Goal: Entertainment & Leisure: Consume media (video, audio)

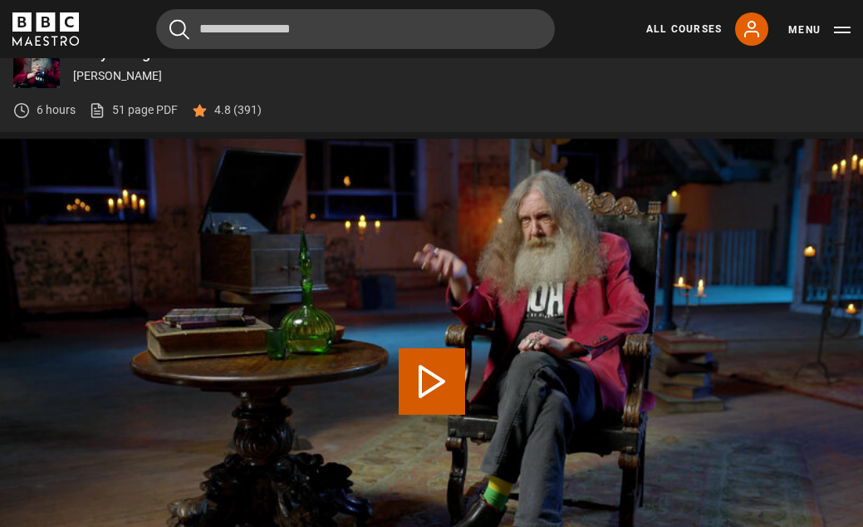
scroll to position [600, 0]
click at [433, 380] on button "Play Lesson Inventive language" at bounding box center [432, 381] width 66 height 66
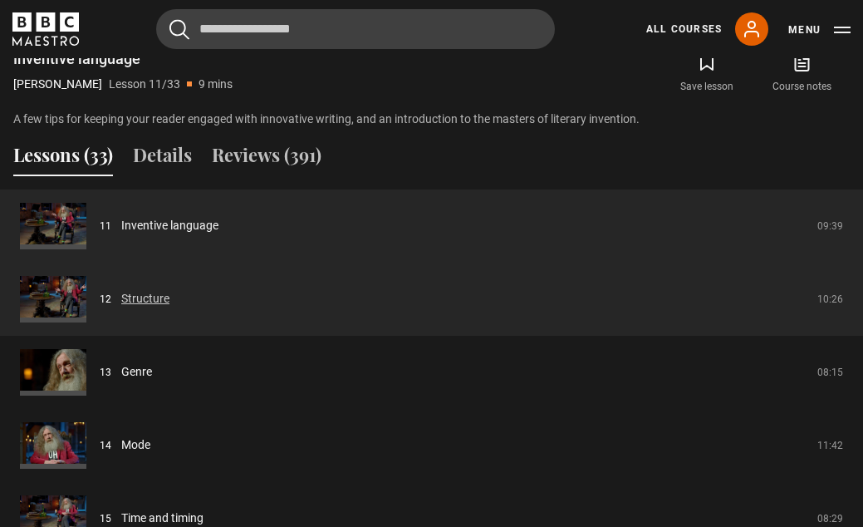
scroll to position [1195, 0]
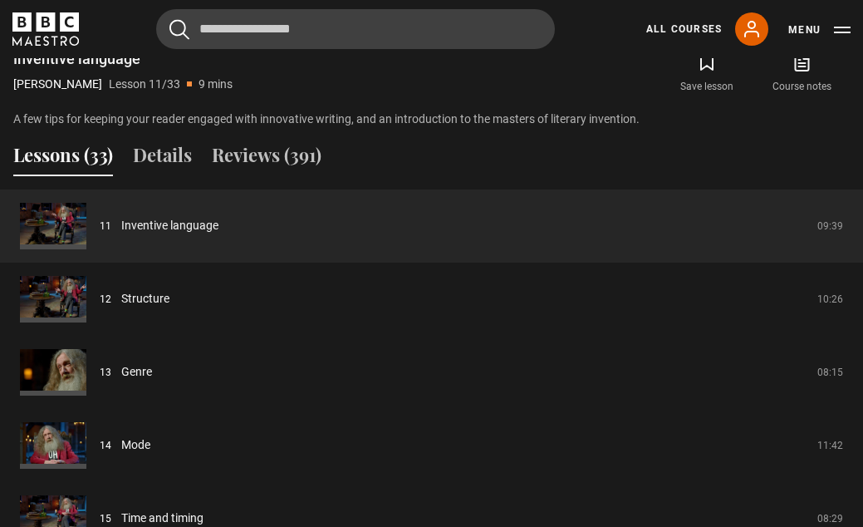
click at [74, 155] on button "Lessons (33)" at bounding box center [63, 158] width 100 height 35
click at [69, 170] on button "Lessons (33)" at bounding box center [63, 158] width 100 height 35
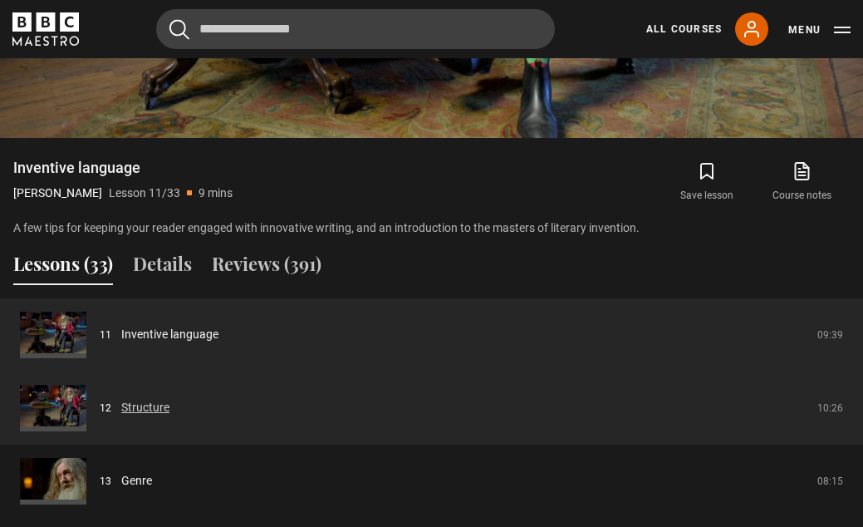
scroll to position [1085, 0]
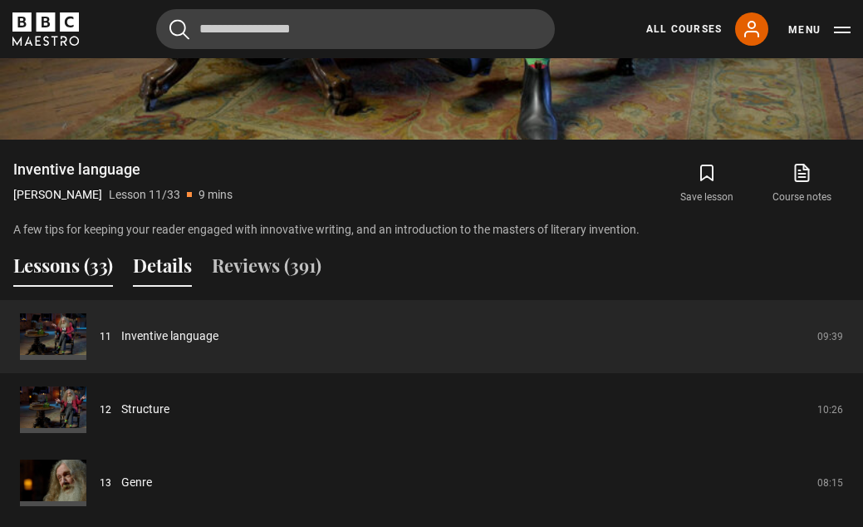
click at [161, 261] on button "Details" at bounding box center [162, 269] width 59 height 35
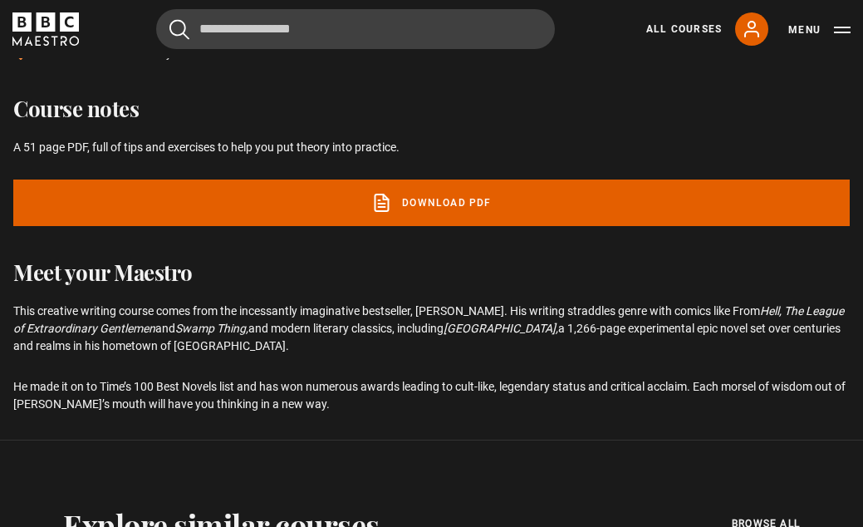
scroll to position [483, 0]
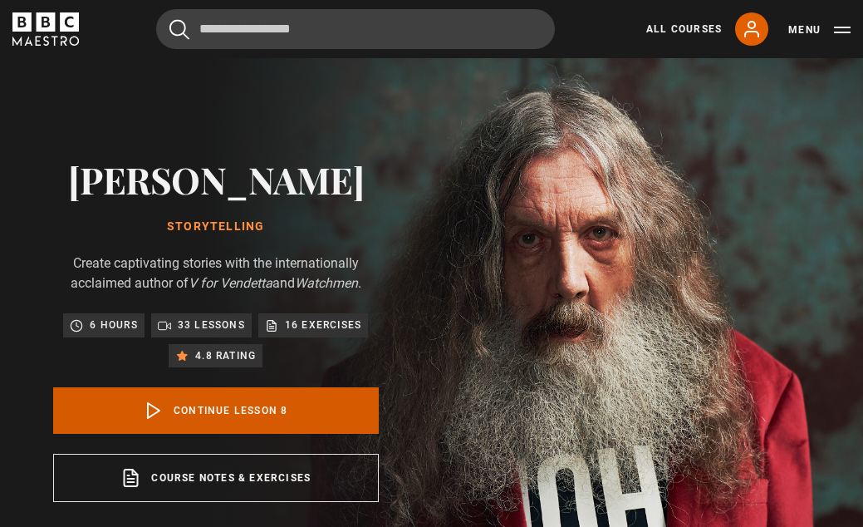
click at [236, 405] on link "Continue lesson 8" at bounding box center [216, 410] width 326 height 47
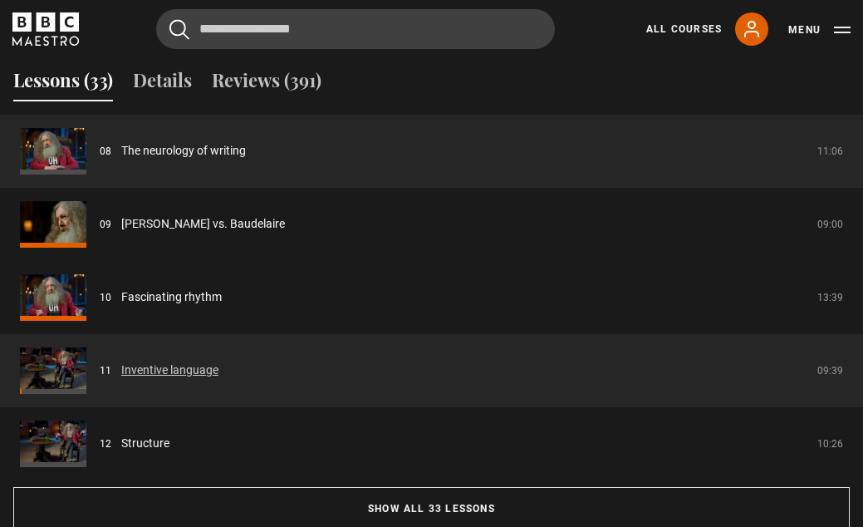
scroll to position [1278, 0]
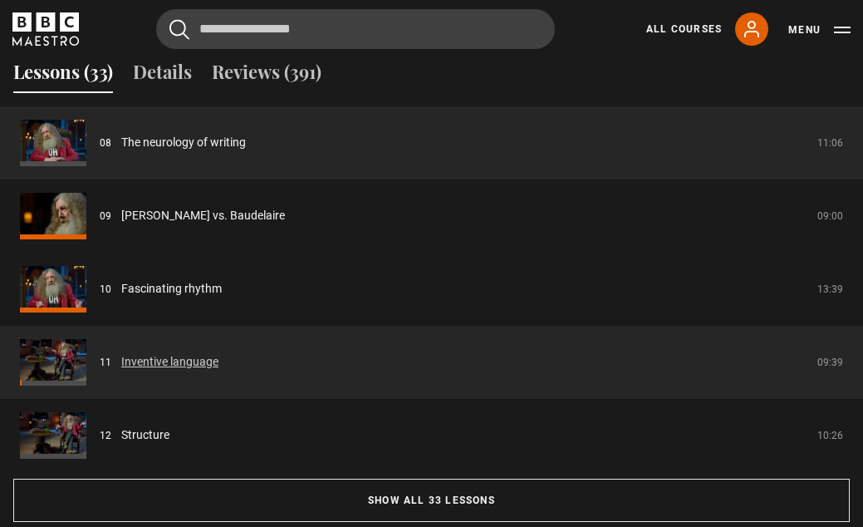
click at [139, 355] on link "Inventive language" at bounding box center [169, 361] width 97 height 17
click at [138, 361] on link "Inventive language" at bounding box center [169, 361] width 97 height 17
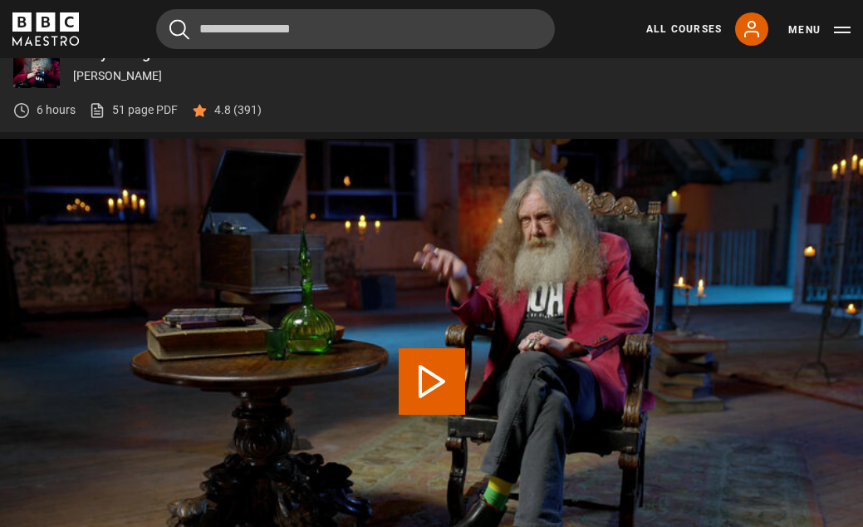
scroll to position [600, 0]
click at [434, 387] on button "Play Lesson Inventive language" at bounding box center [432, 381] width 66 height 66
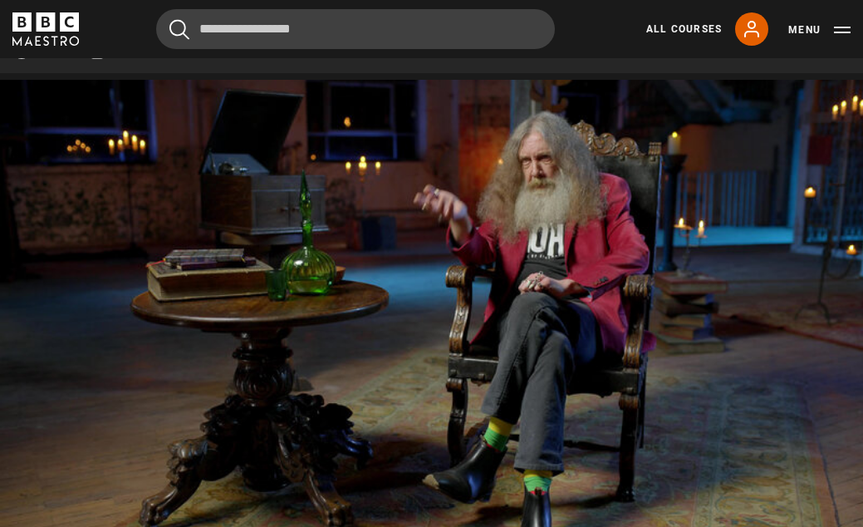
scroll to position [652, 0]
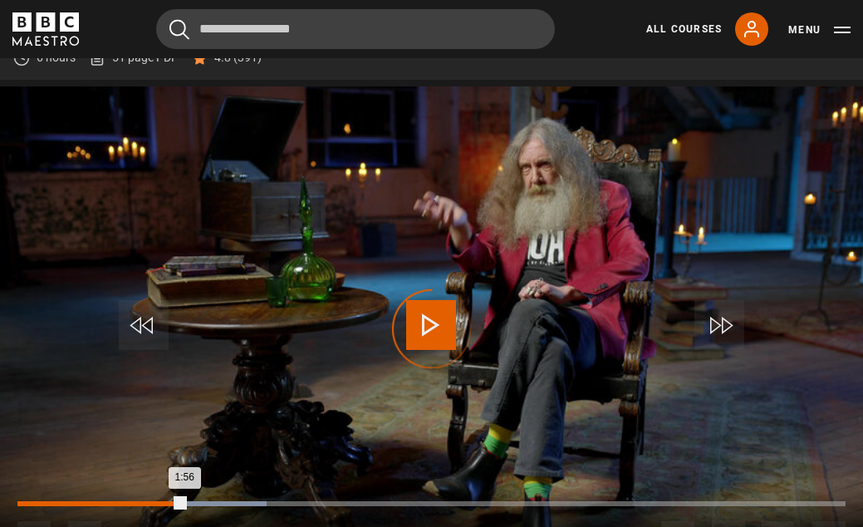
click at [184, 501] on div "Loaded : 30.13% 1:56 1:56" at bounding box center [431, 503] width 828 height 5
click at [272, 501] on div "Loaded : 41.30% 2:58 3:07" at bounding box center [431, 503] width 828 height 5
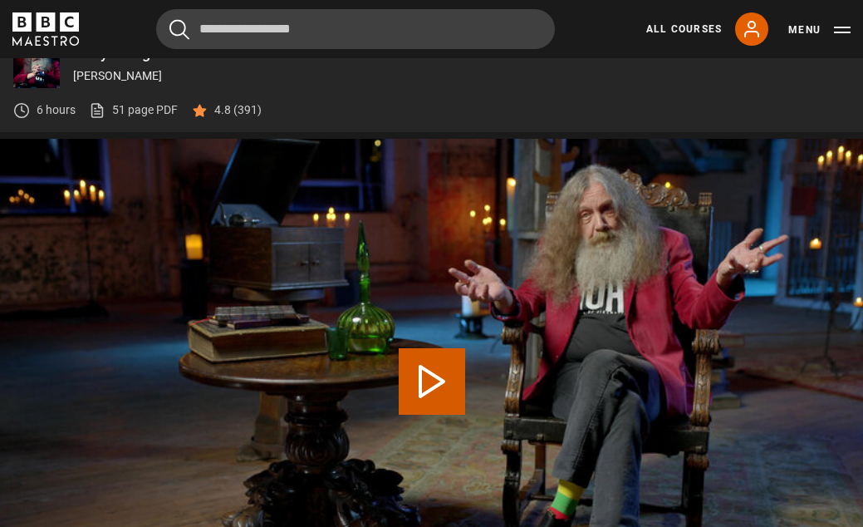
click at [434, 381] on button "Play Lesson Structure" at bounding box center [432, 381] width 66 height 66
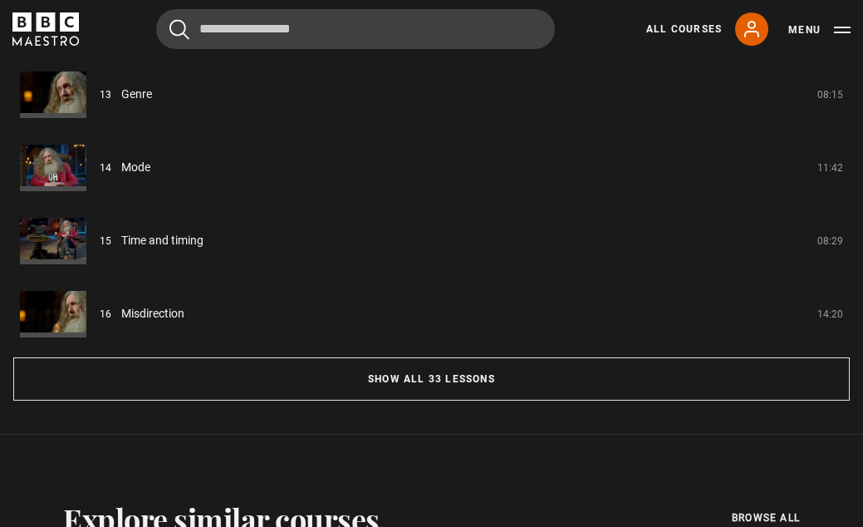
scroll to position [1438, 0]
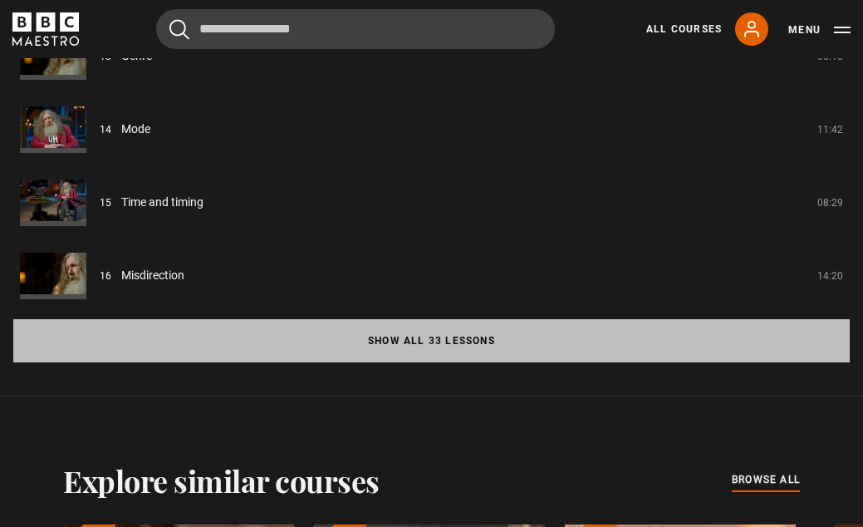
click at [419, 341] on button "Show all 33 lessons" at bounding box center [431, 340] width 836 height 43
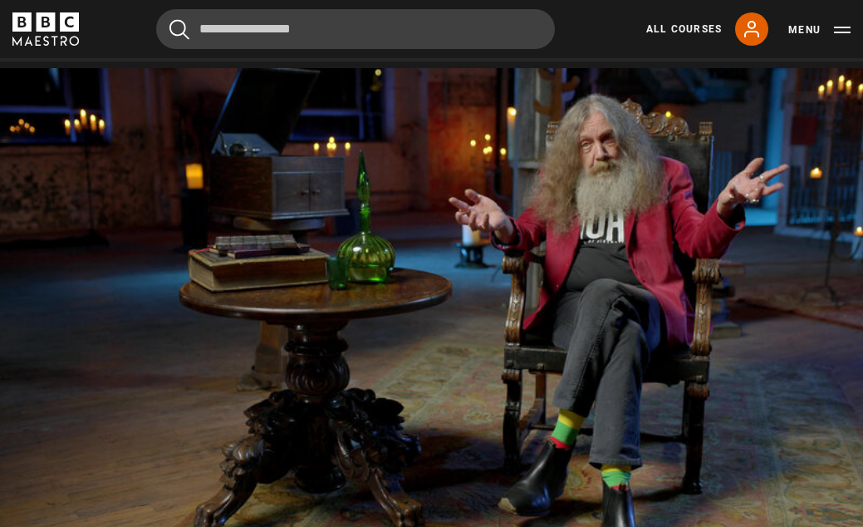
scroll to position [673, 0]
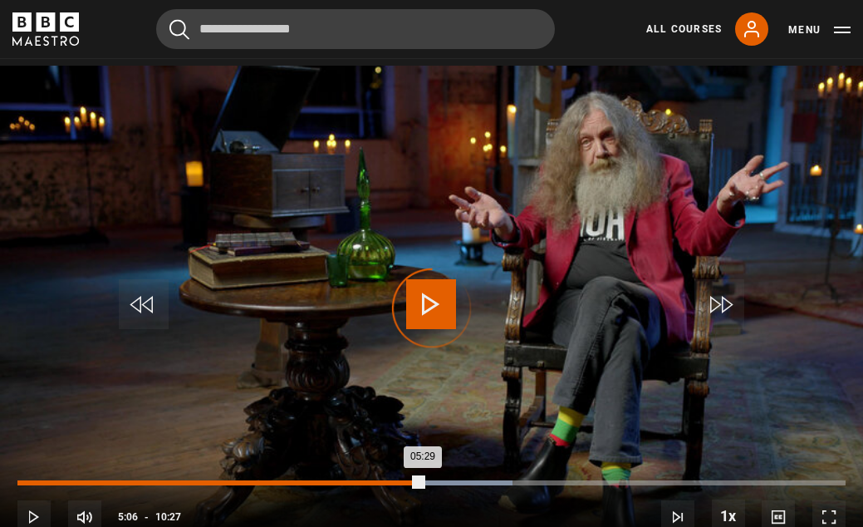
click at [423, 481] on div "Loaded : 59.73% 05:06 05:29" at bounding box center [431, 482] width 828 height 5
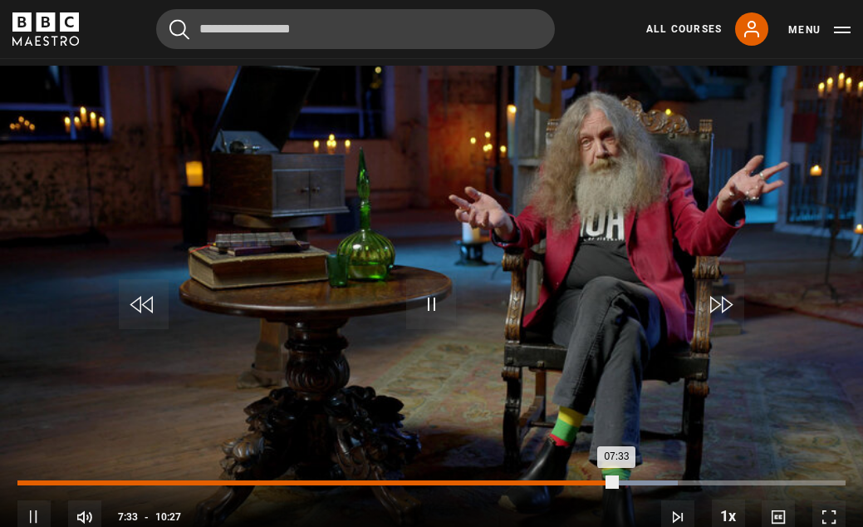
click at [562, 480] on div "Loaded : 79.77% 06:52 07:33" at bounding box center [431, 482] width 828 height 5
click at [498, 480] on div "Loaded : 68.21% 06:04 06:57" at bounding box center [431, 482] width 828 height 5
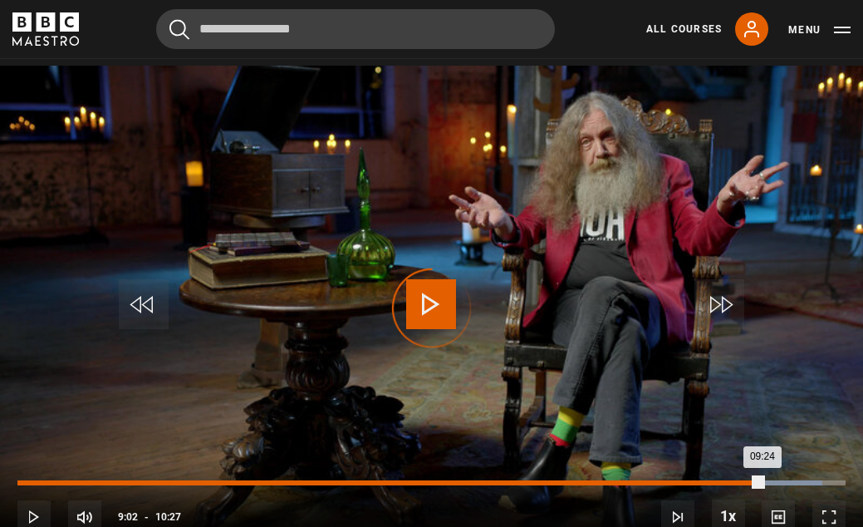
click at [734, 480] on div "Loaded : 97.22% 09:02 09:24" at bounding box center [431, 482] width 828 height 5
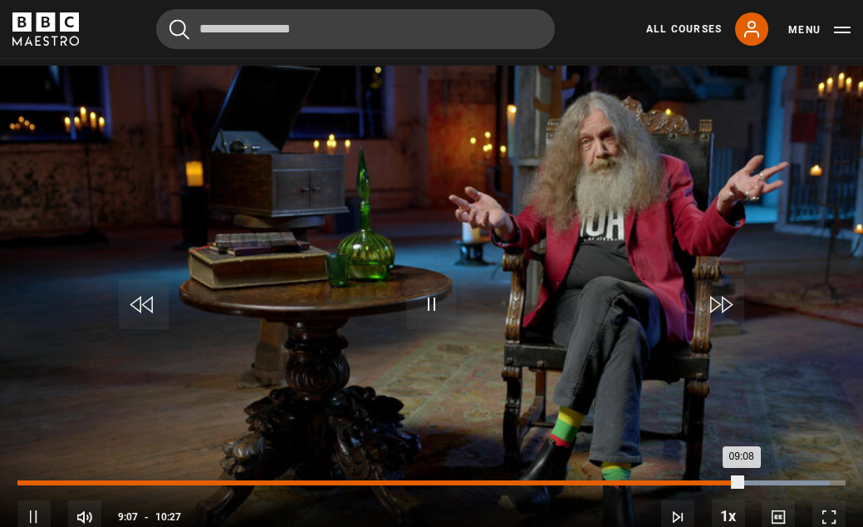
click at [699, 480] on div "08:35" at bounding box center [700, 482] width 2 height 5
click at [695, 481] on div "08:33" at bounding box center [696, 482] width 2 height 5
click at [699, 482] on div "08:36" at bounding box center [700, 482] width 2 height 5
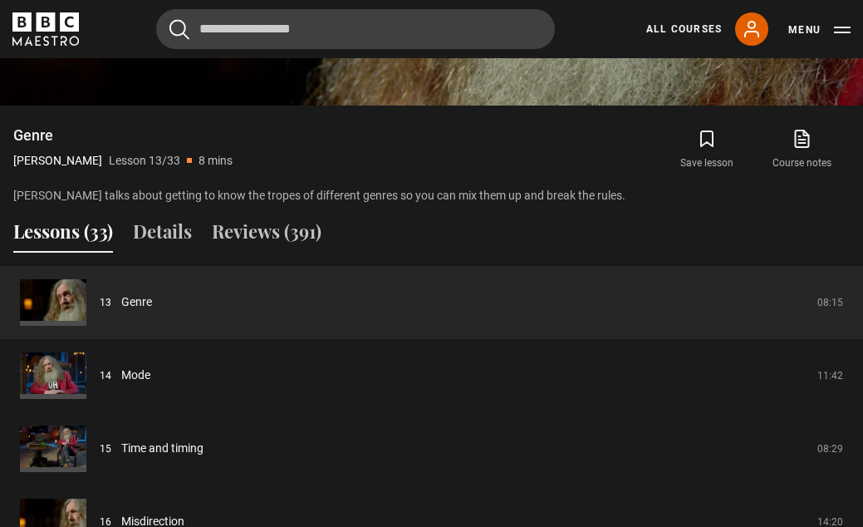
scroll to position [1124, 0]
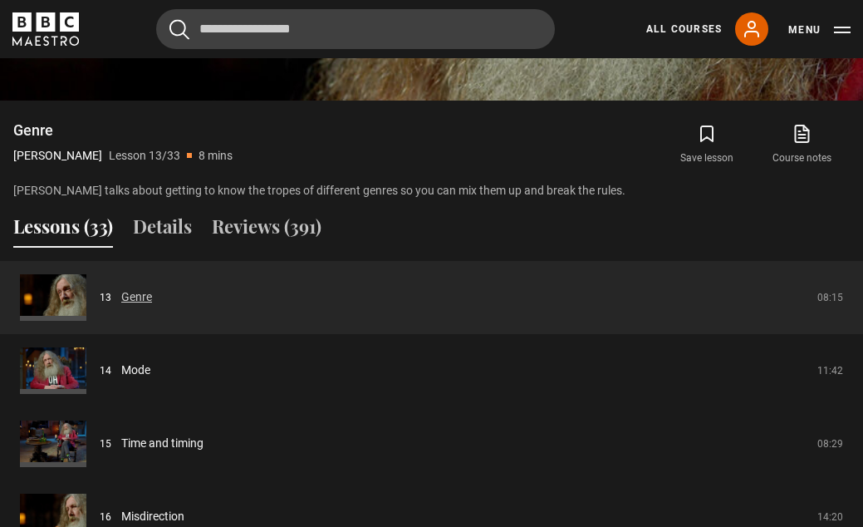
click at [130, 293] on link "Genre" at bounding box center [136, 296] width 31 height 17
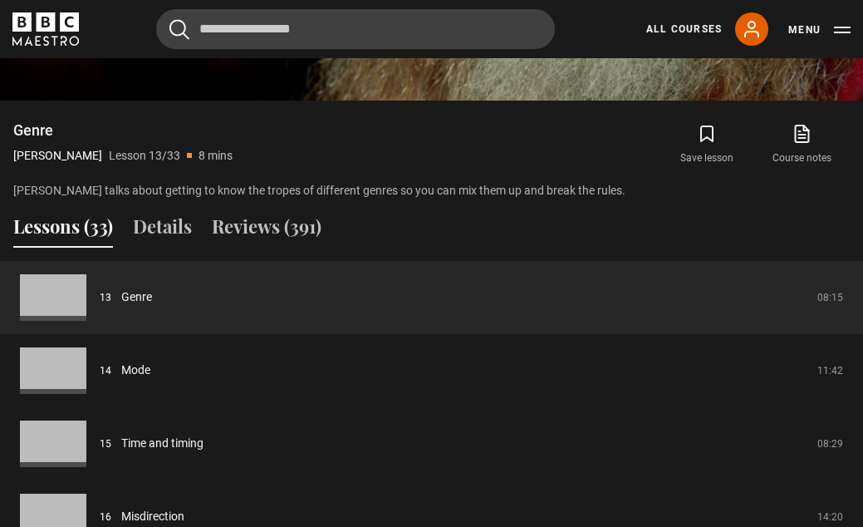
scroll to position [600, 0]
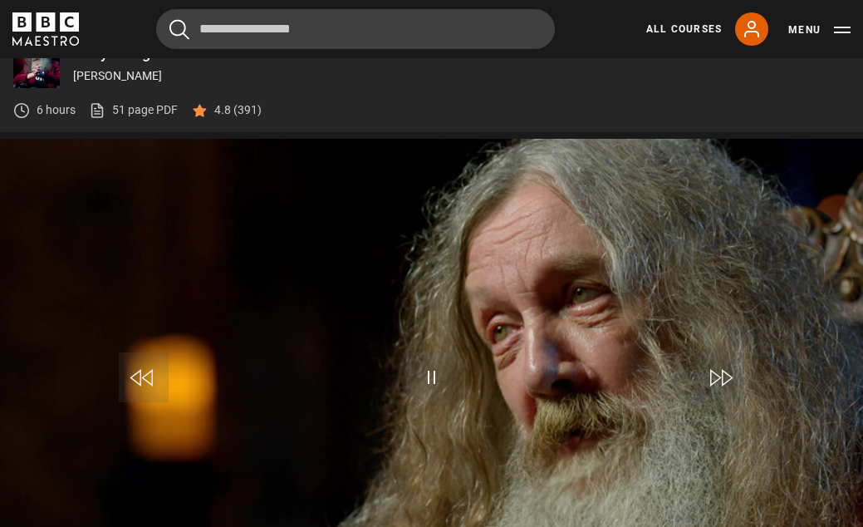
click at [425, 376] on span "Video Player" at bounding box center [431, 377] width 50 height 50
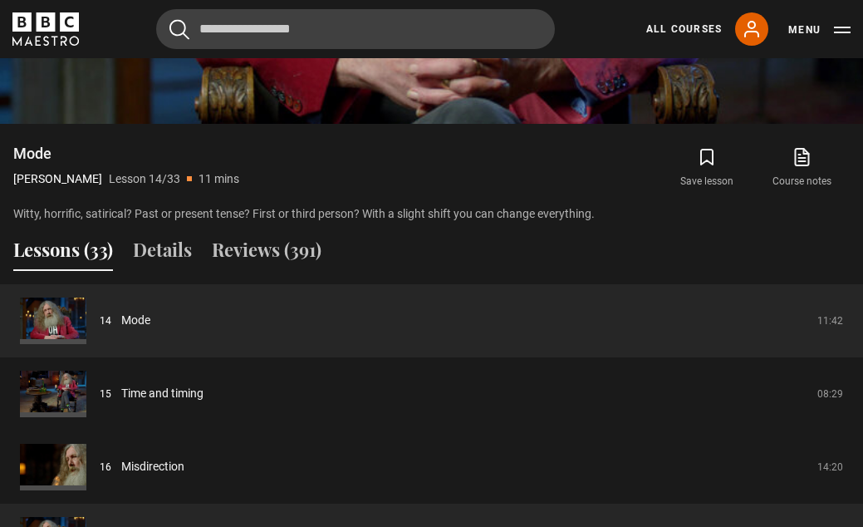
scroll to position [1093, 0]
